Goal: Find contact information: Obtain details needed to contact an individual or organization

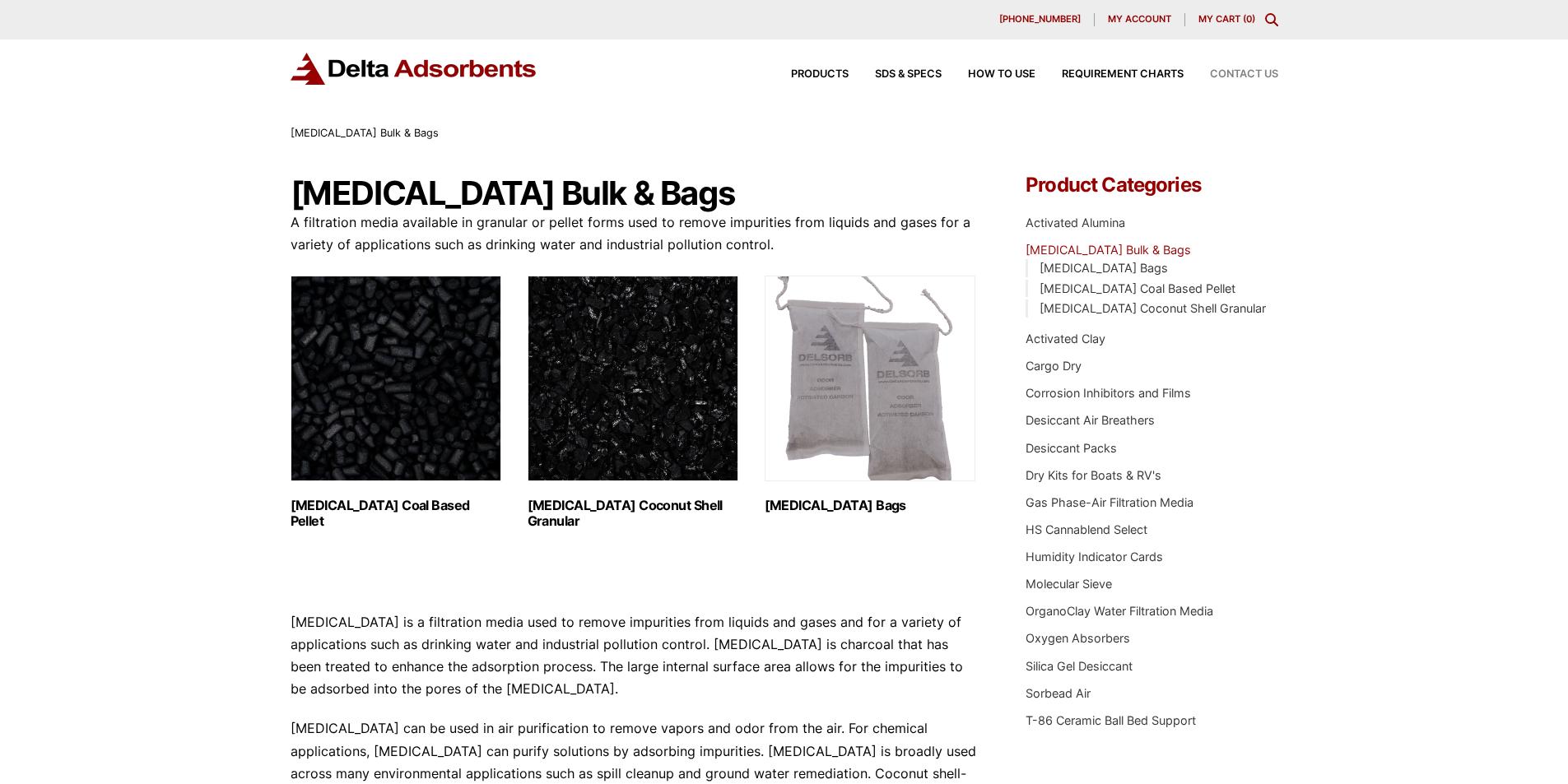
click at [1239, 76] on span "Contact Us" at bounding box center [1244, 74] width 69 height 11
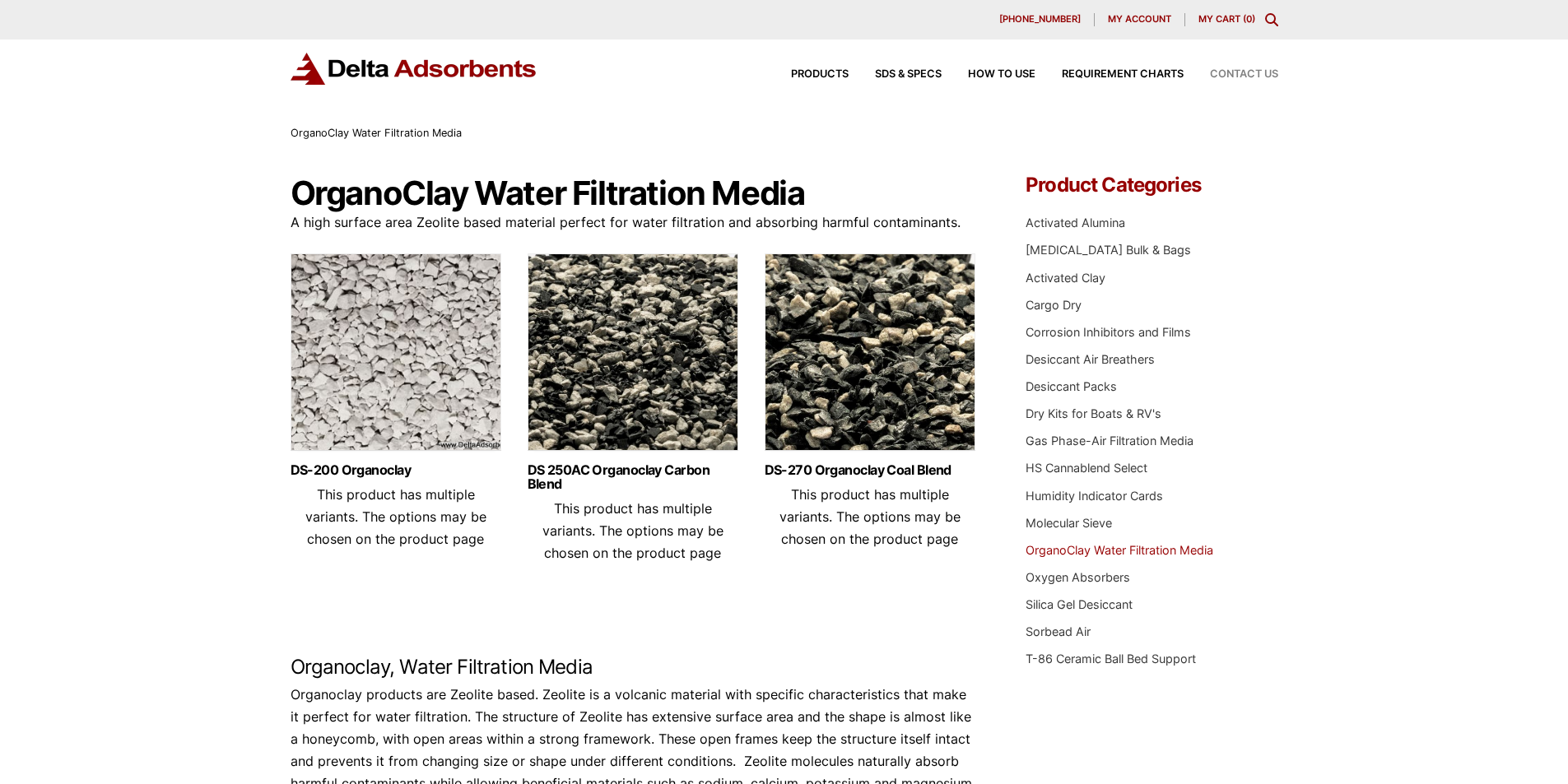
click at [1245, 77] on span "Contact Us" at bounding box center [1244, 74] width 69 height 11
